Goal: Use online tool/utility: Utilize a website feature to perform a specific function

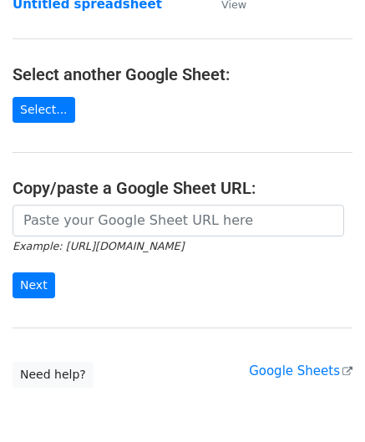
scroll to position [167, 0]
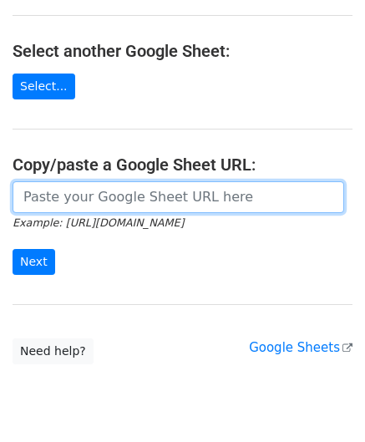
drag, startPoint x: 79, startPoint y: 203, endPoint x: 83, endPoint y: 167, distance: 36.2
click at [79, 203] on input "url" at bounding box center [179, 197] width 332 height 32
paste input "[URL][DOMAIN_NAME]"
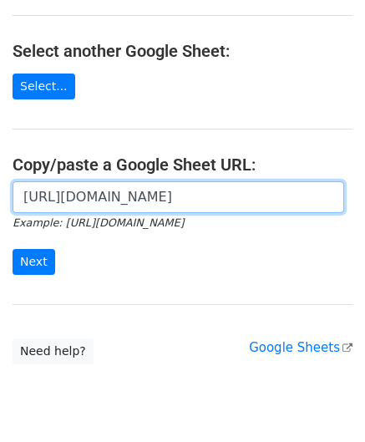
scroll to position [0, 374]
type input "[URL][DOMAIN_NAME]"
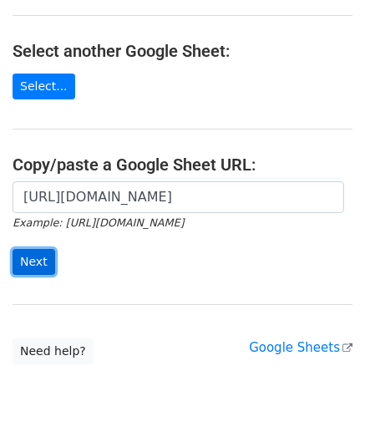
click at [29, 256] on input "Next" at bounding box center [34, 262] width 43 height 26
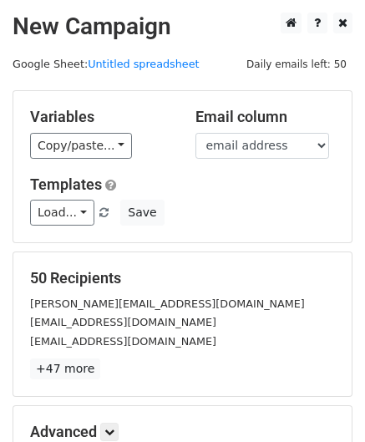
scroll to position [204, 0]
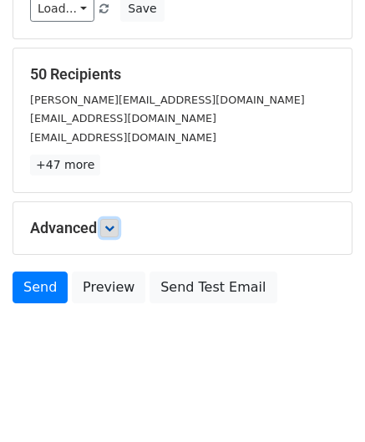
click at [119, 230] on link at bounding box center [109, 228] width 18 height 18
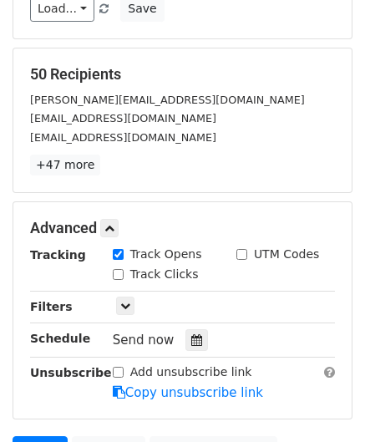
drag, startPoint x: 192, startPoint y: 335, endPoint x: 191, endPoint y: 317, distance: 17.6
click at [191, 335] on icon at bounding box center [196, 340] width 11 height 12
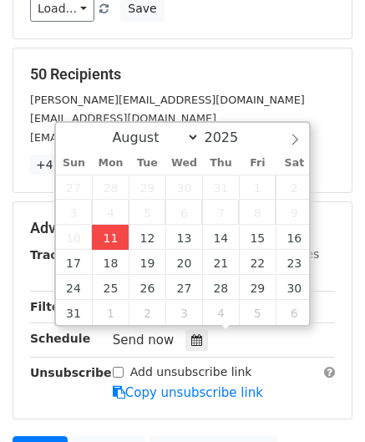
type input "2025-08-11 12:00"
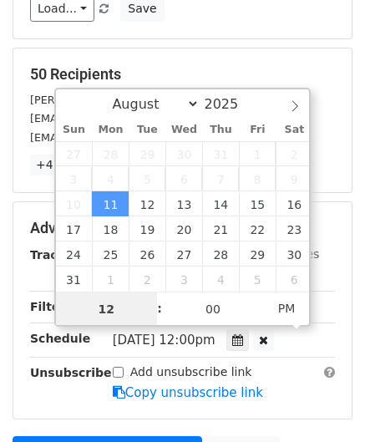
paste input "Hour"
type input "2"
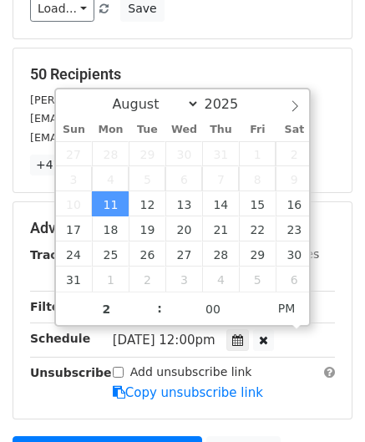
type input "2025-08-11 14:00"
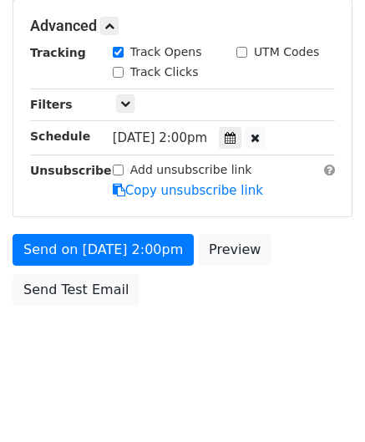
scroll to position [406, 0]
